Goal: Obtain resource: Obtain resource

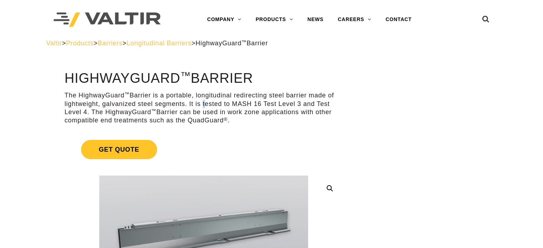
click at [199, 105] on p "The HighwayGuard ™ Barrier is a portable, longitudinal redirecting steel barrie…" at bounding box center [204, 108] width 278 height 34
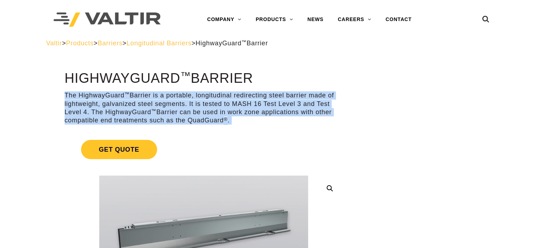
click at [199, 105] on p "The HighwayGuard ™ Barrier is a portable, longitudinal redirecting steel barrie…" at bounding box center [204, 108] width 278 height 34
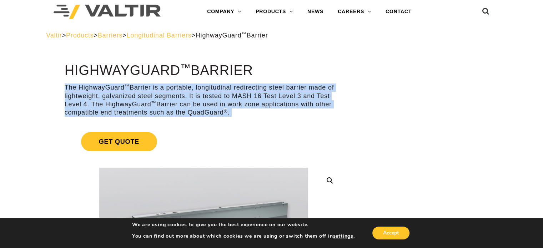
scroll to position [8, 0]
click at [199, 105] on p "The HighwayGuard ™ Barrier is a portable, longitudinal redirecting steel barrie…" at bounding box center [204, 100] width 278 height 34
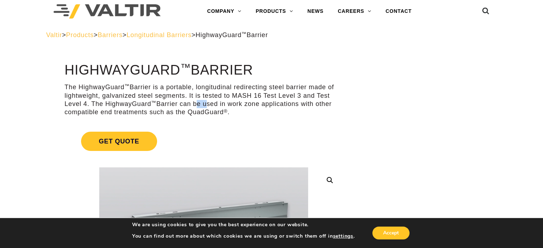
click at [199, 105] on p "The HighwayGuard ™ Barrier is a portable, longitudinal redirecting steel barrie…" at bounding box center [204, 100] width 278 height 34
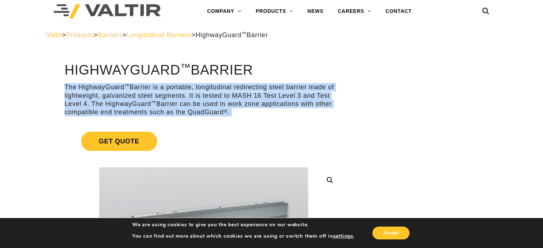
click at [199, 105] on p "The HighwayGuard ™ Barrier is a portable, longitudinal redirecting steel barrie…" at bounding box center [204, 100] width 278 height 34
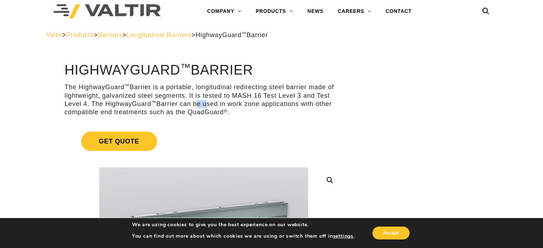
click at [199, 105] on p "The HighwayGuard ™ Barrier is a portable, longitudinal redirecting steel barrie…" at bounding box center [204, 100] width 278 height 34
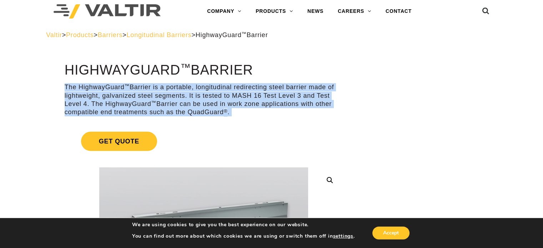
click at [199, 105] on p "The HighwayGuard ™ Barrier is a portable, longitudinal redirecting steel barrie…" at bounding box center [204, 100] width 278 height 34
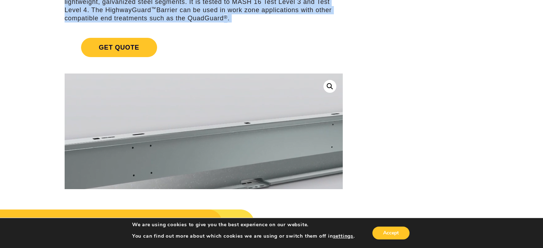
scroll to position [55, 0]
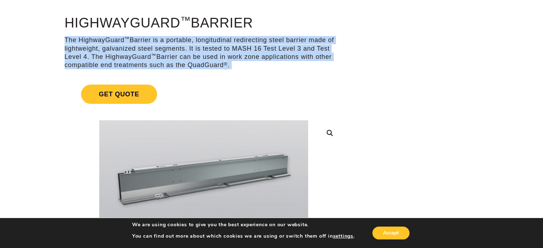
click at [195, 61] on p "The HighwayGuard ™ Barrier is a portable, longitudinal redirecting steel barrie…" at bounding box center [204, 53] width 278 height 34
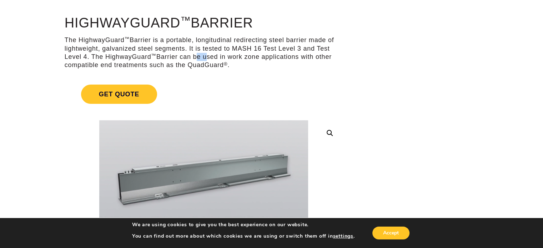
click at [195, 61] on p "The HighwayGuard ™ Barrier is a portable, longitudinal redirecting steel barrie…" at bounding box center [204, 53] width 278 height 34
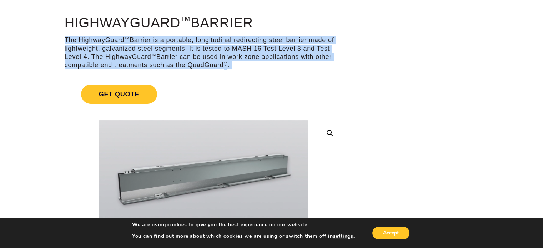
click at [195, 61] on p "The HighwayGuard ™ Barrier is a portable, longitudinal redirecting steel barrie…" at bounding box center [204, 53] width 278 height 34
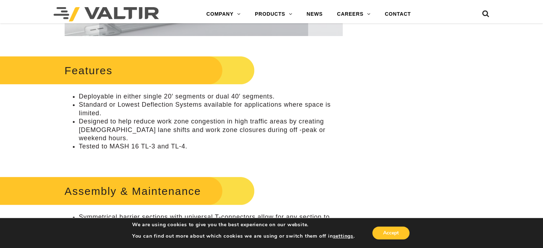
scroll to position [256, 0]
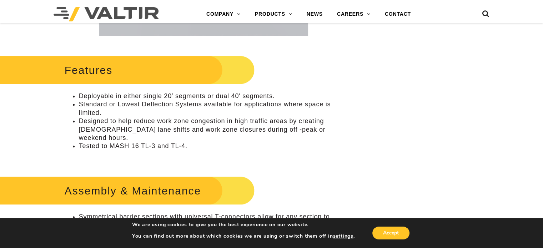
click at [172, 108] on li "Standard or Lowest Deflection Systems available for applications where space is…" at bounding box center [211, 108] width 264 height 17
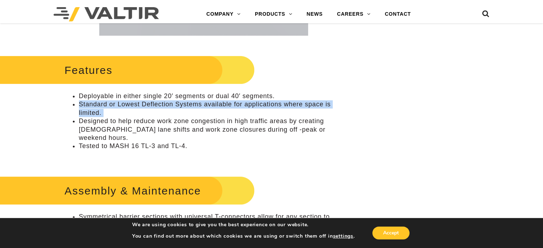
click at [172, 108] on li "Standard or Lowest Deflection Systems available for applications where space is…" at bounding box center [211, 108] width 264 height 17
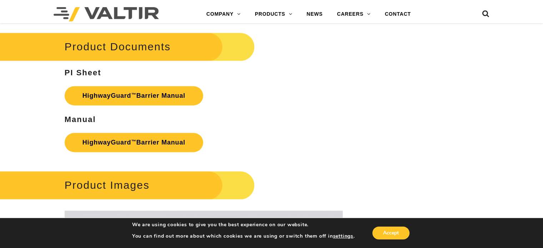
scroll to position [1013, 0]
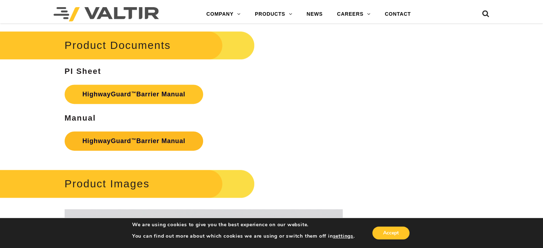
click at [131, 131] on link "HighwayGuard ™ Barrier Manual" at bounding box center [134, 140] width 139 height 19
